Goal: Task Accomplishment & Management: Manage account settings

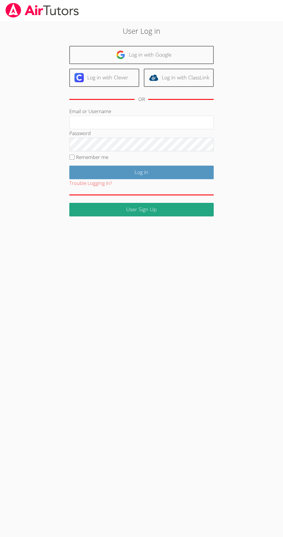
click at [174, 125] on input "Email or Username" at bounding box center [141, 123] width 144 height 14
type input "[EMAIL_ADDRESS][DOMAIN_NAME]"
click at [72, 156] on input "Remember me" at bounding box center [71, 157] width 5 height 5
checkbox input "true"
click at [179, 175] on input "Log in" at bounding box center [141, 173] width 144 height 14
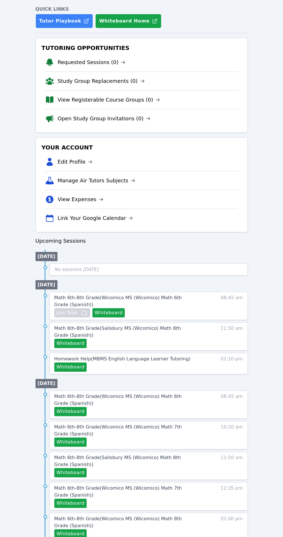
scroll to position [57, 0]
